Goal: Find specific page/section: Find specific page/section

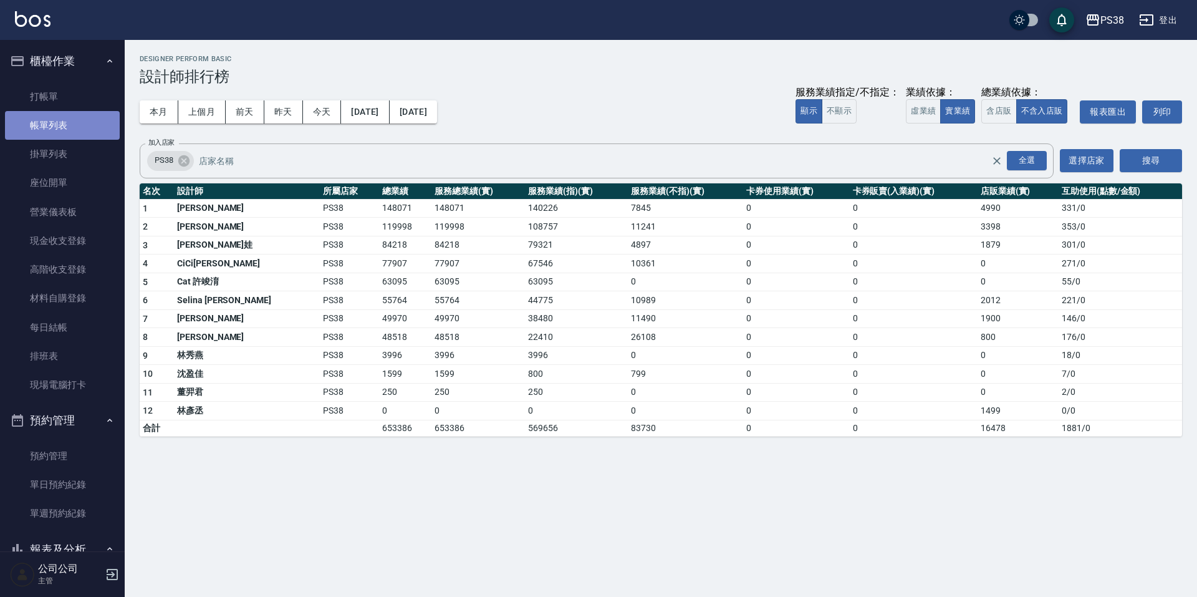
click at [79, 131] on link "帳單列表" at bounding box center [62, 125] width 115 height 29
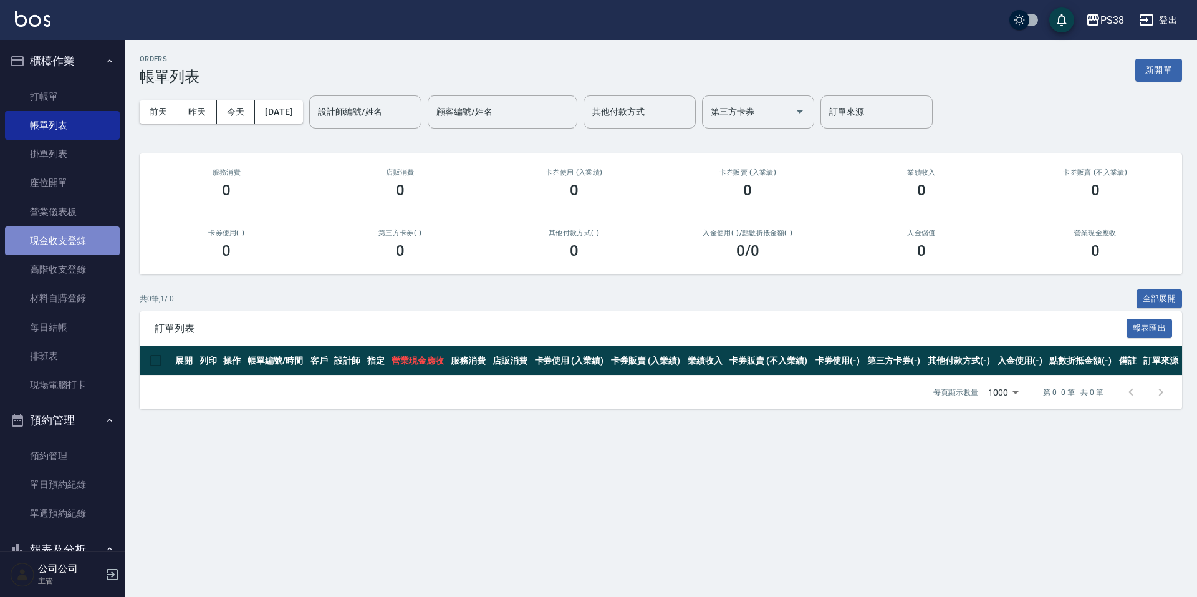
click at [96, 237] on link "現金收支登錄" at bounding box center [62, 240] width 115 height 29
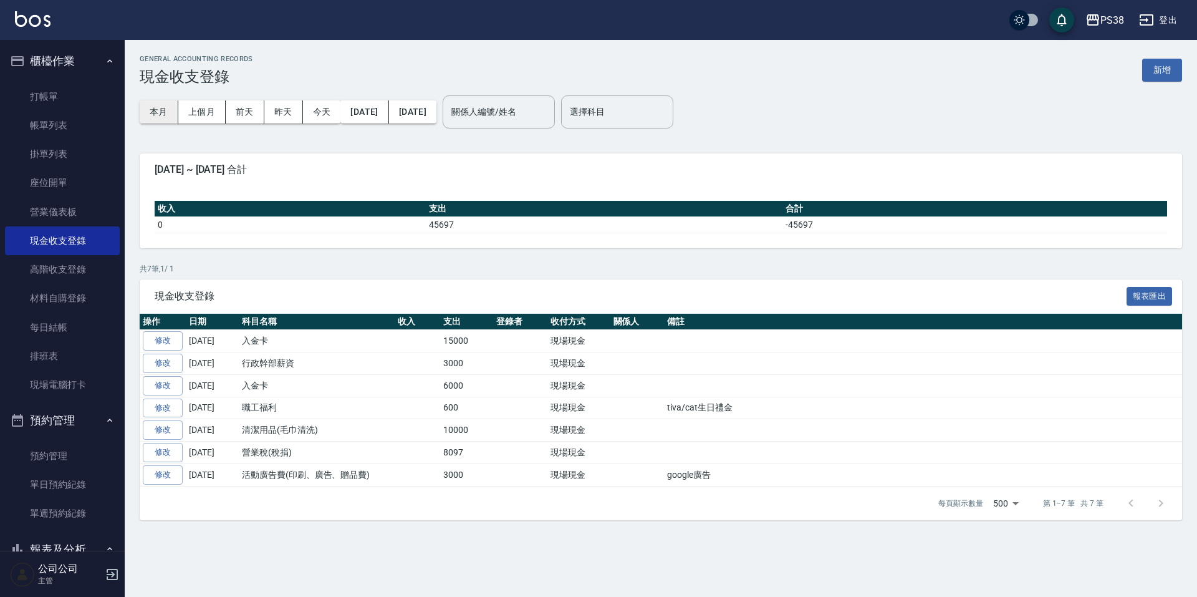
click at [153, 107] on button "本月" at bounding box center [159, 111] width 39 height 23
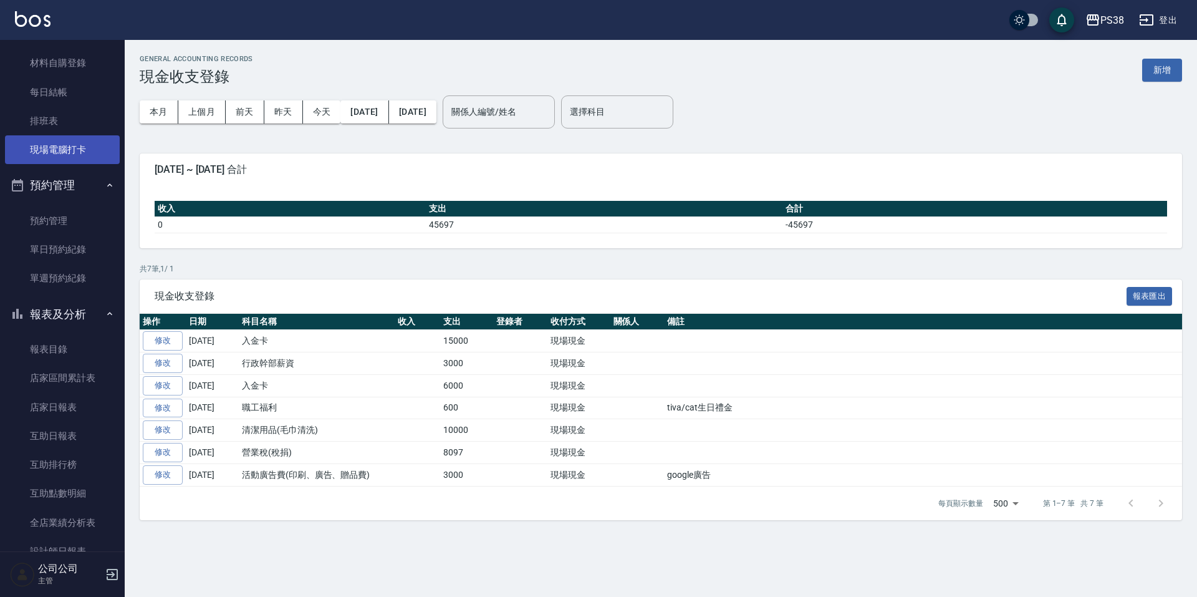
scroll to position [374, 0]
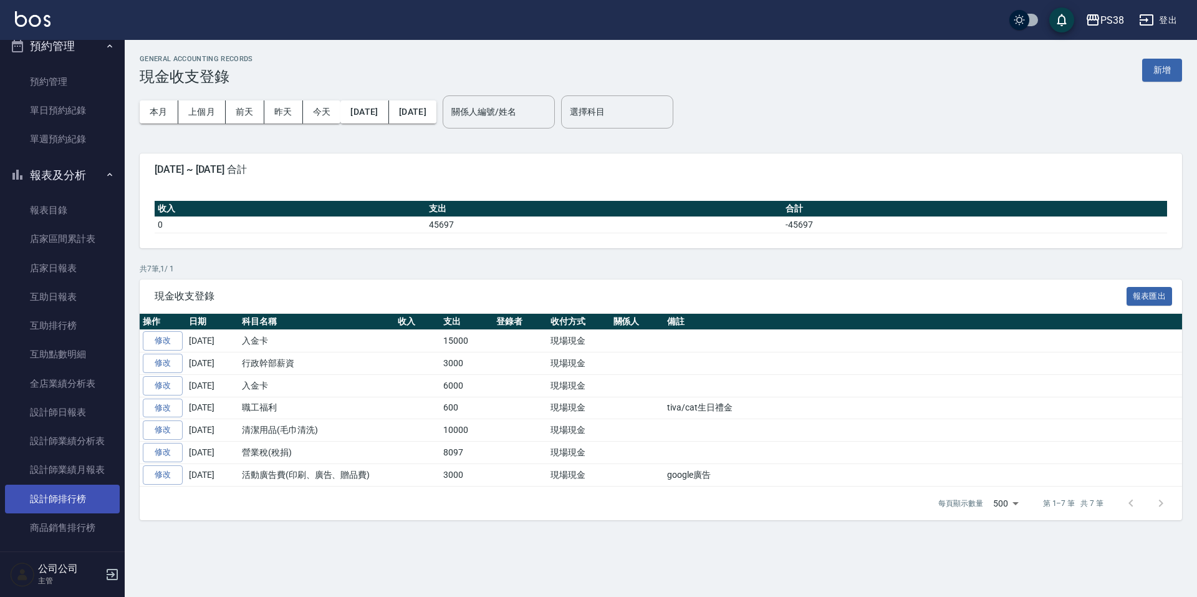
click at [85, 511] on link "設計師排行榜" at bounding box center [62, 499] width 115 height 29
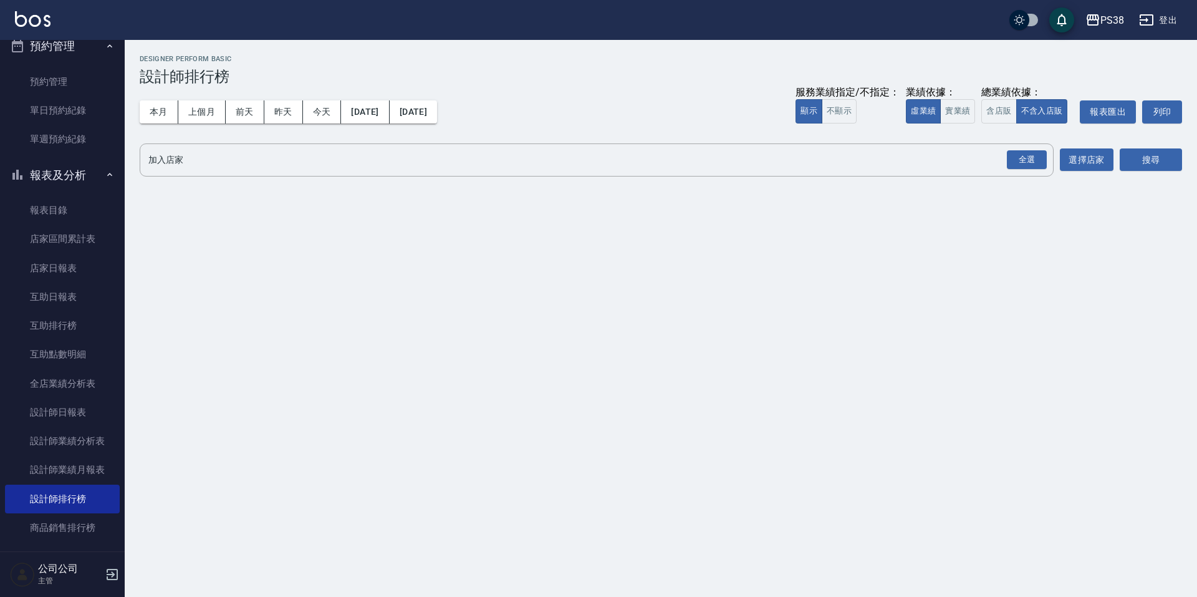
drag, startPoint x: 991, startPoint y: 87, endPoint x: 826, endPoint y: 44, distance: 170.6
click at [823, 43] on div "PS38 [DATE] - [DATE] 設計師排行榜 列印時間： [DATE][PHONE_NUMBER]:06 Designer Perform Basi…" at bounding box center [661, 118] width 1073 height 157
click at [949, 115] on button "實業績" at bounding box center [957, 111] width 35 height 24
click at [1028, 166] on div "全選" at bounding box center [1027, 159] width 40 height 19
click at [1135, 163] on button "搜尋" at bounding box center [1151, 160] width 62 height 23
